Goal: Information Seeking & Learning: Learn about a topic

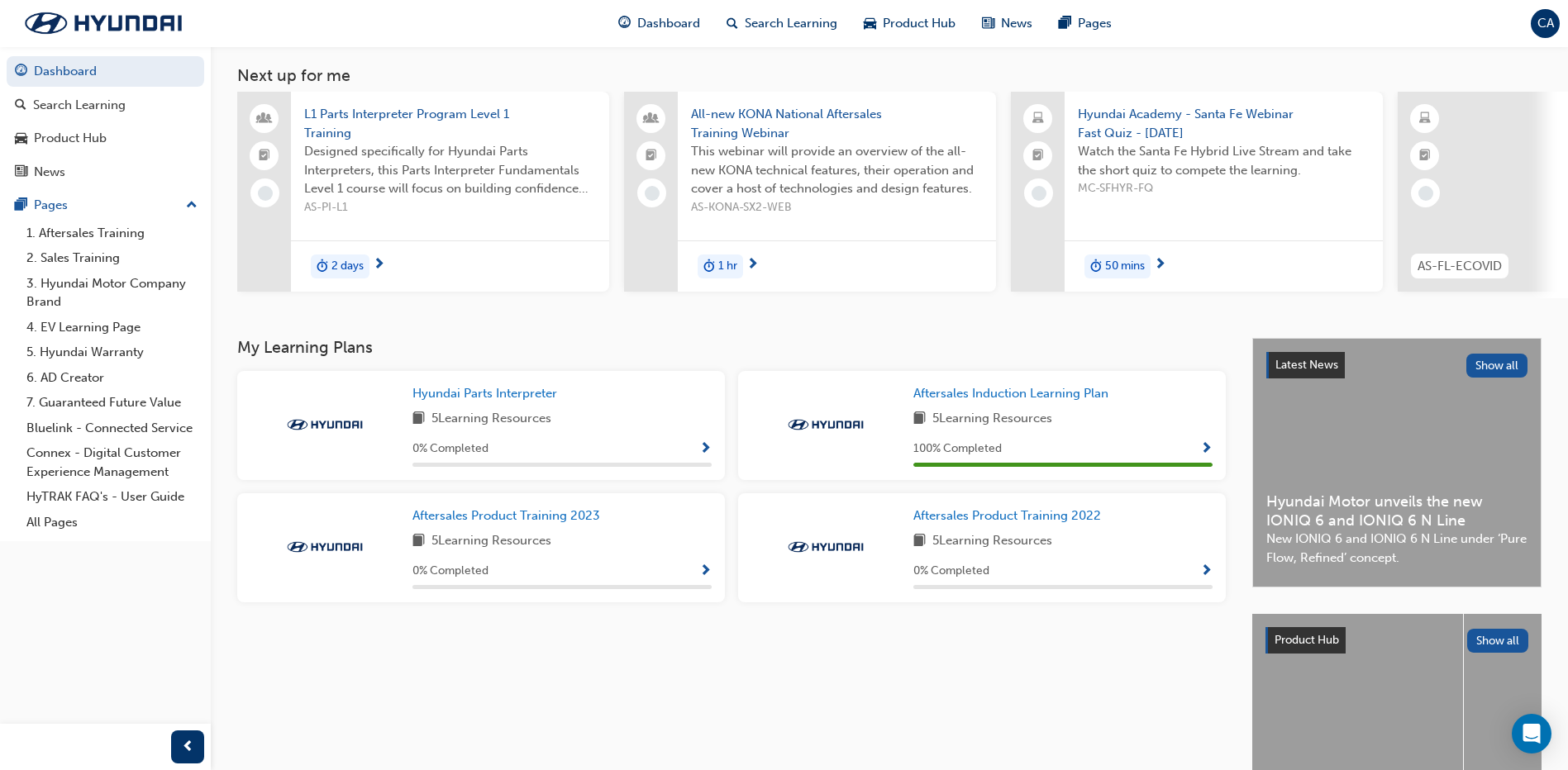
scroll to position [165, 0]
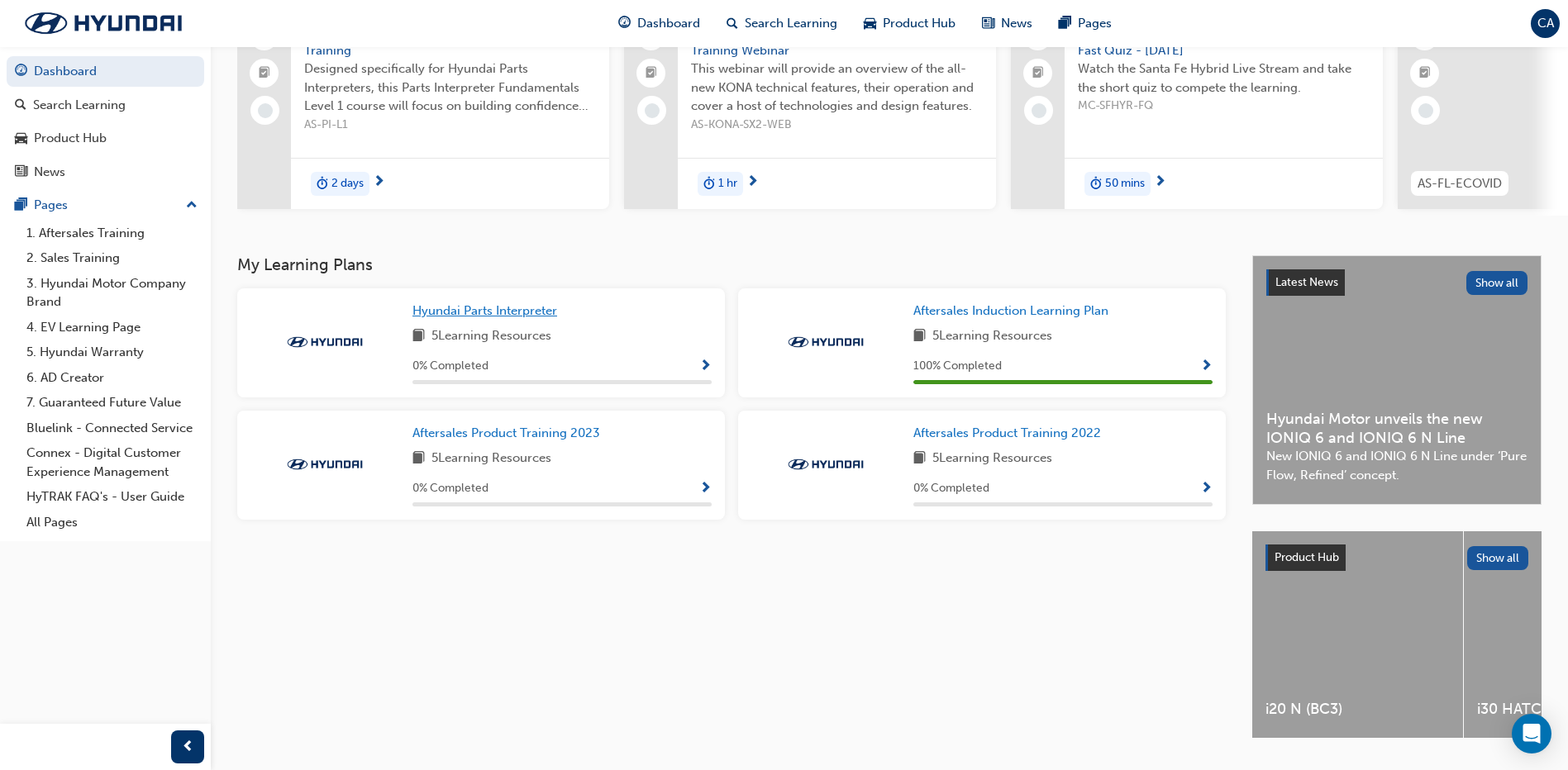
click at [452, 316] on span "Hyundai Parts Interpreter" at bounding box center [484, 311] width 144 height 15
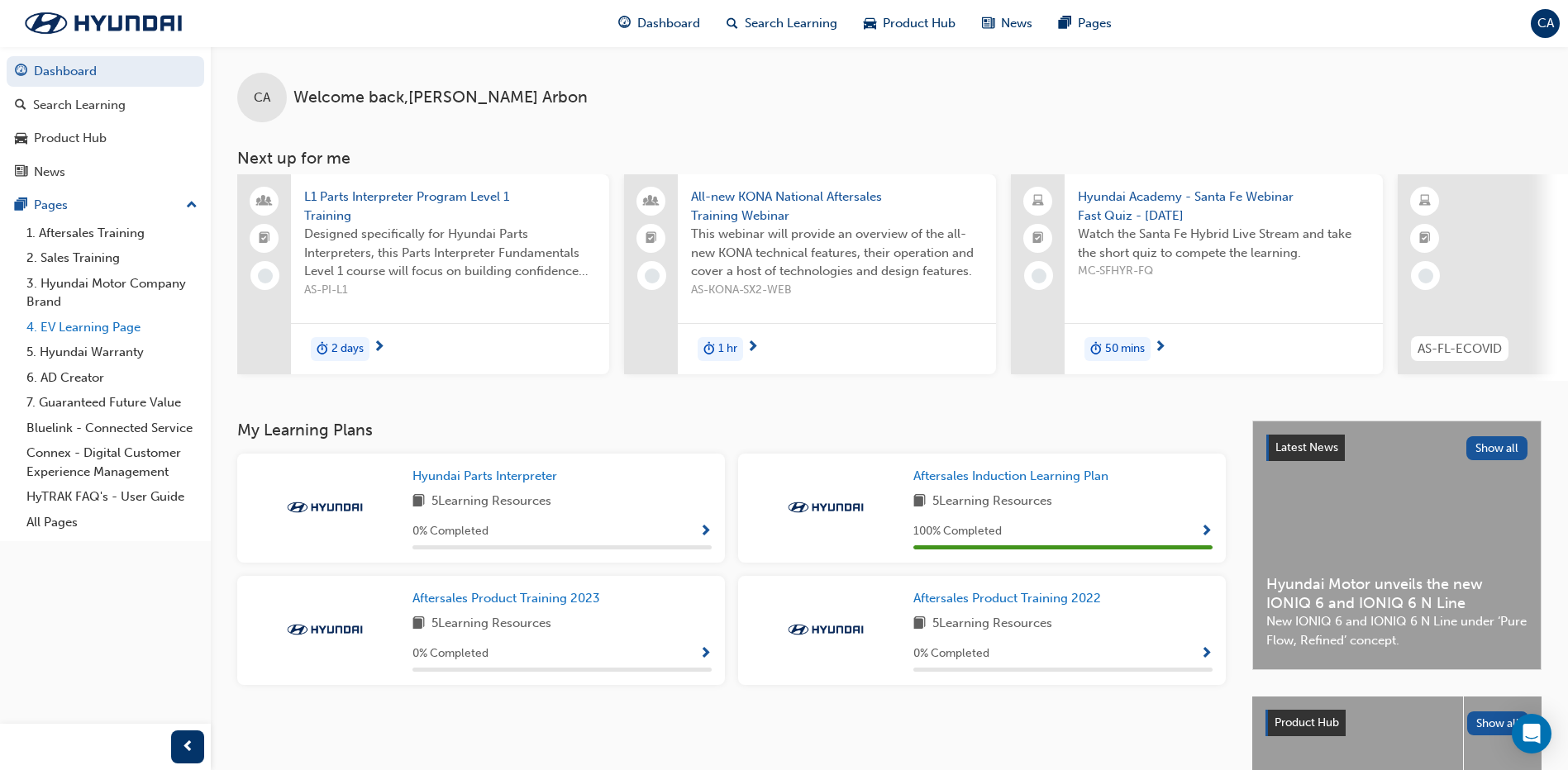
click at [116, 332] on link "4. EV Learning Page" at bounding box center [112, 328] width 184 height 26
click at [887, 14] on span "Product Hub" at bounding box center [918, 23] width 73 height 19
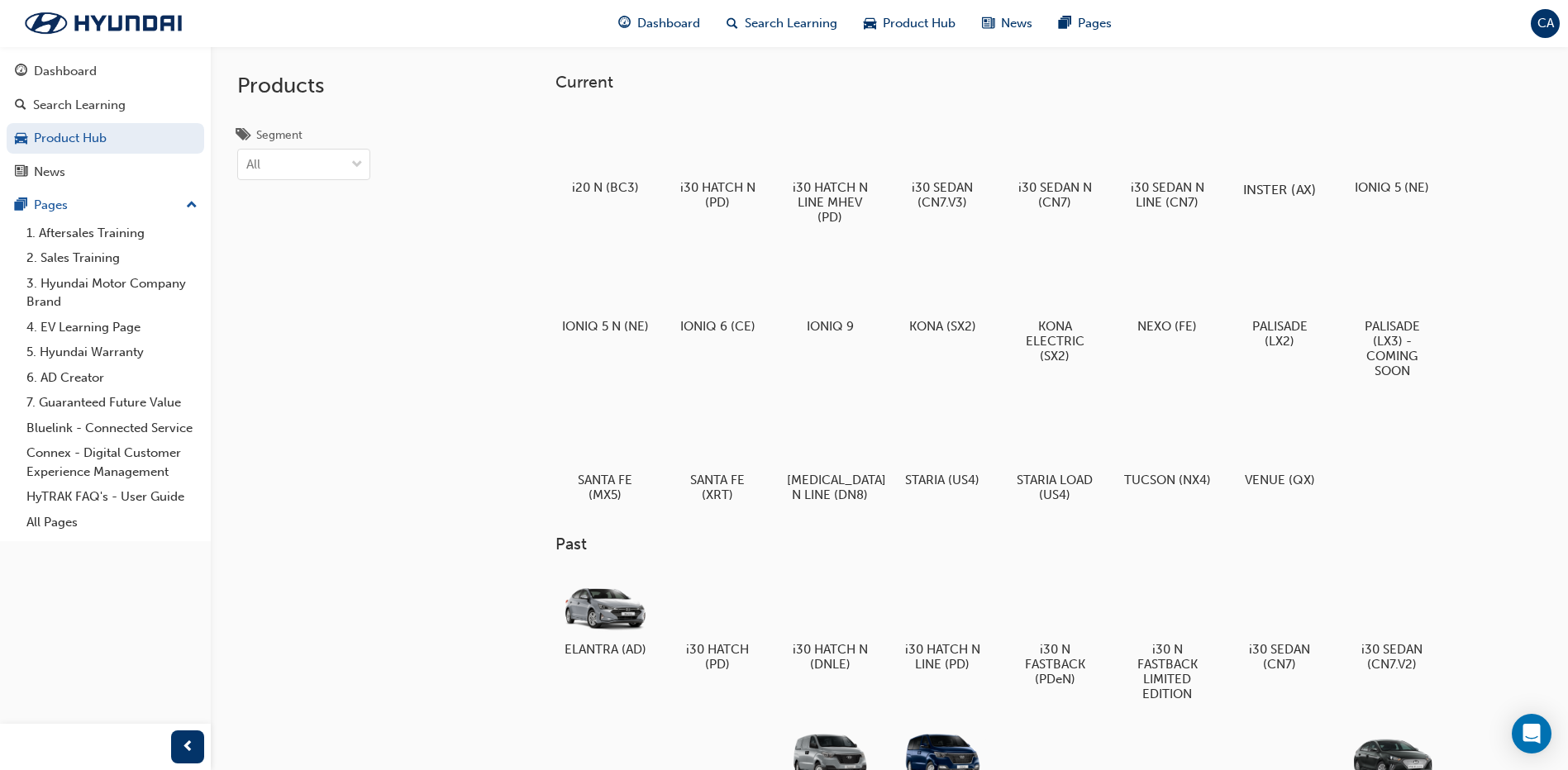
click at [1276, 153] on div at bounding box center [1280, 142] width 92 height 66
